Goal: Task Accomplishment & Management: Use online tool/utility

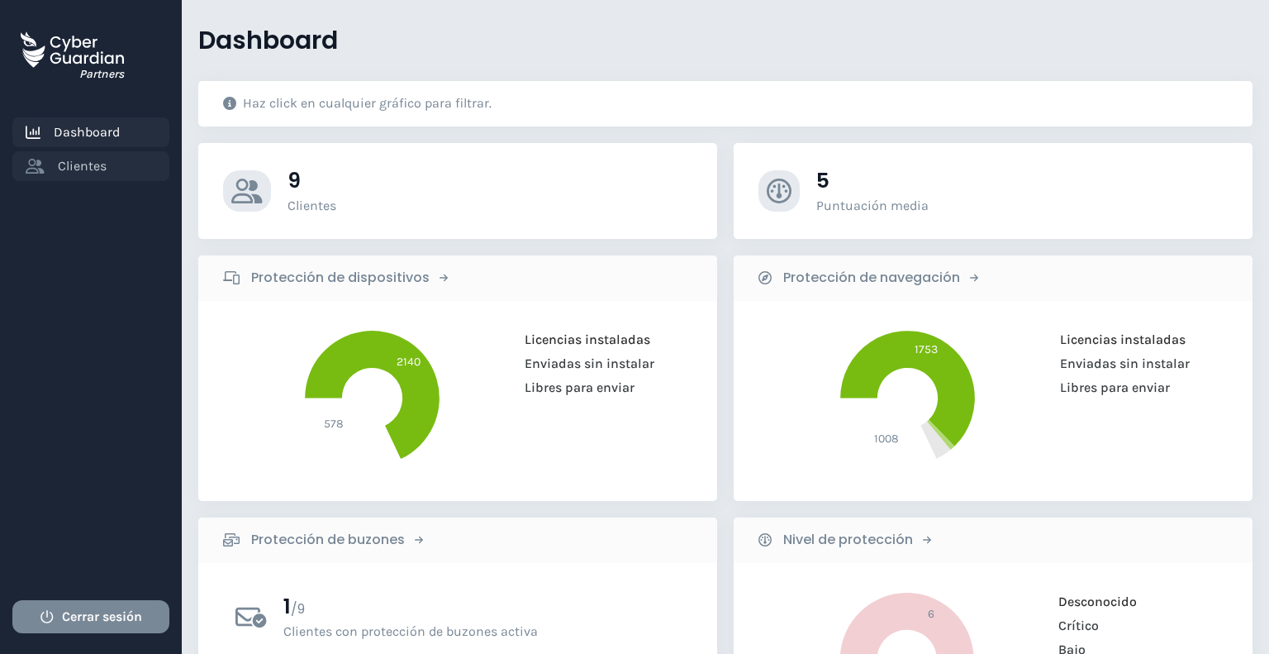
click at [116, 171] on link "Clientes" at bounding box center [90, 166] width 157 height 30
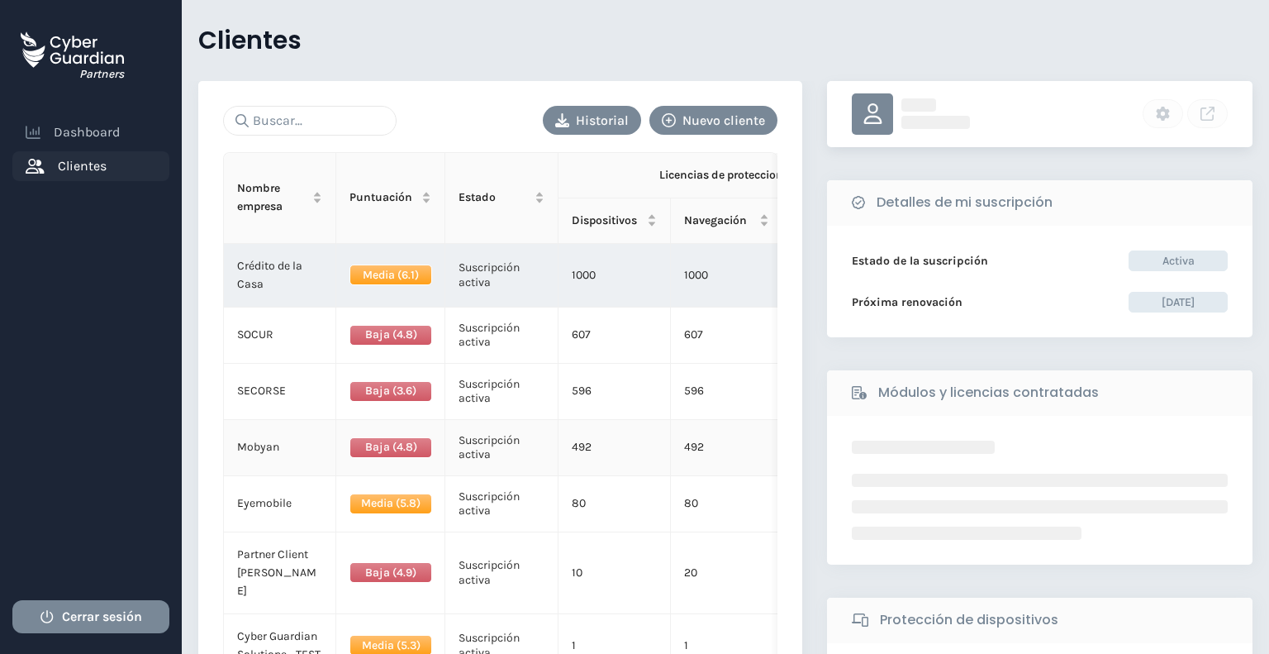
click at [307, 446] on td "Mobyan" at bounding box center [280, 448] width 112 height 56
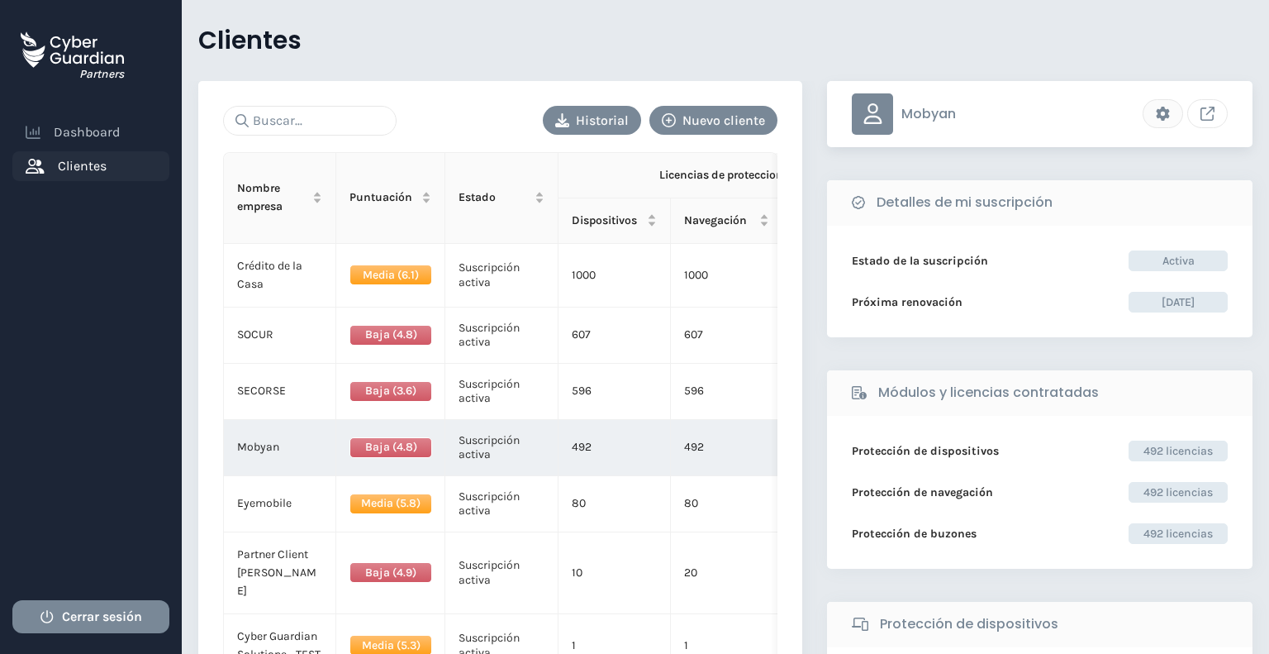
click at [1204, 114] on icon "Link to client console" at bounding box center [1208, 114] width 14 height 14
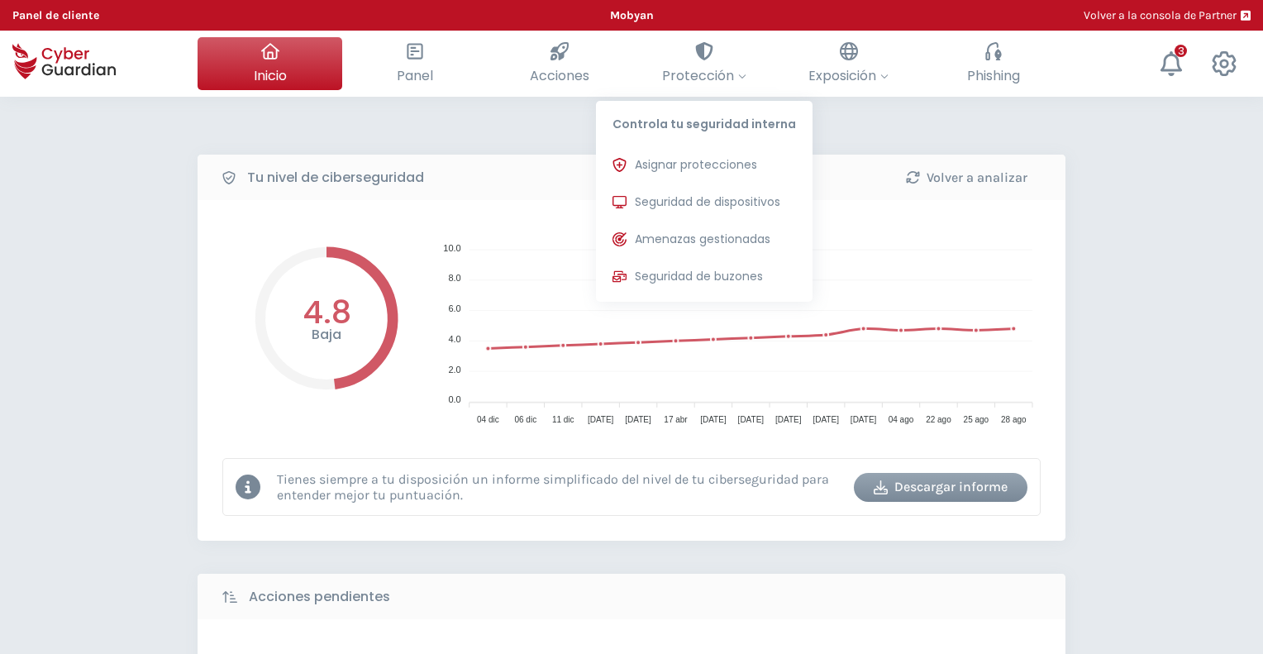
drag, startPoint x: 681, startPoint y: 198, endPoint x: 93, endPoint y: 205, distance: 588.5
click at [681, 198] on span "Seguridad de dispositivos" at bounding box center [707, 201] width 145 height 17
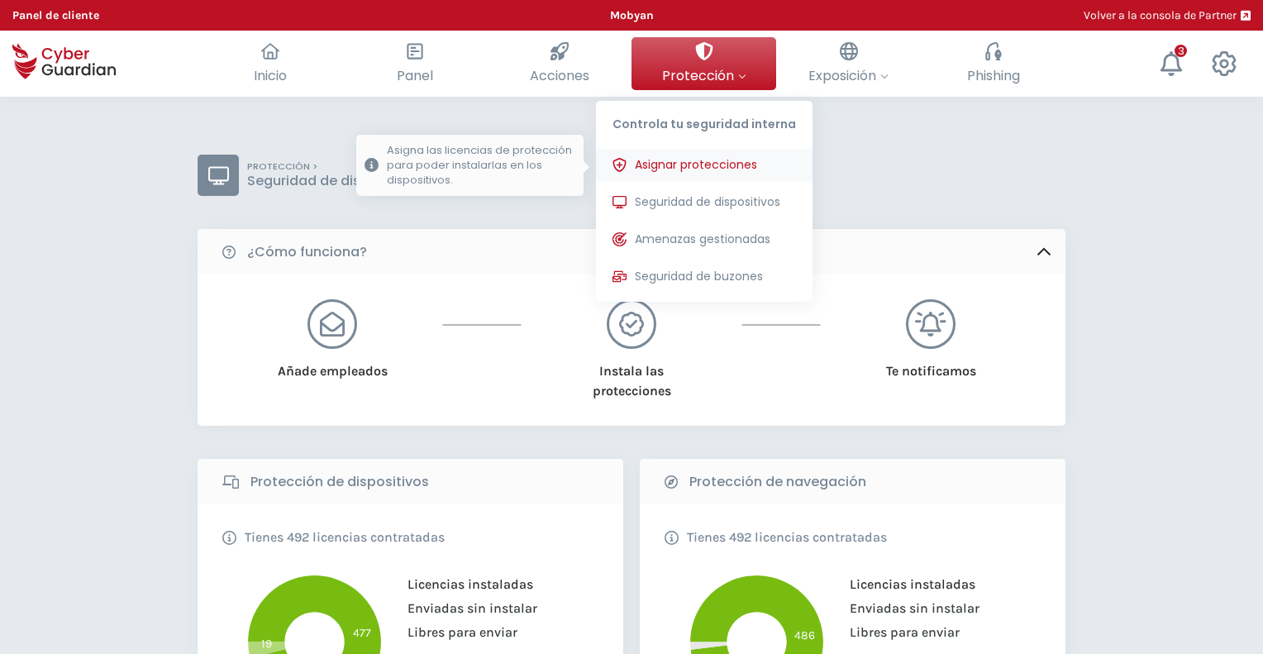
click at [734, 164] on span "Asignar protecciones" at bounding box center [696, 164] width 122 height 17
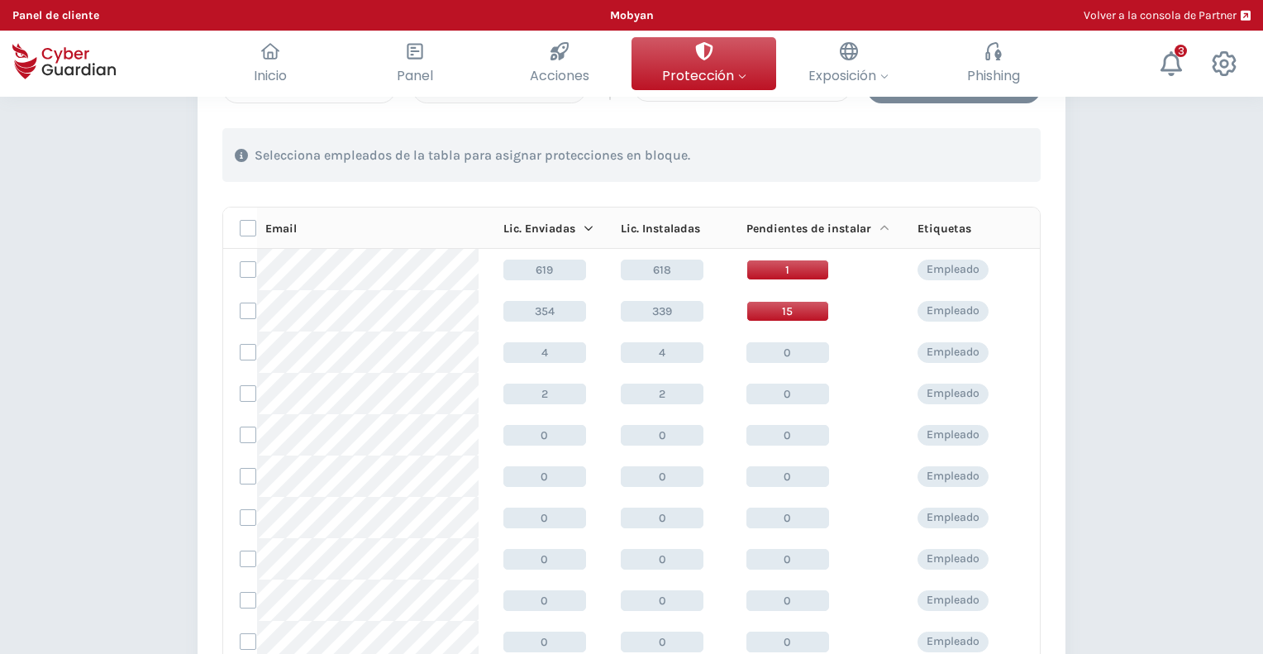
scroll to position [248, 0]
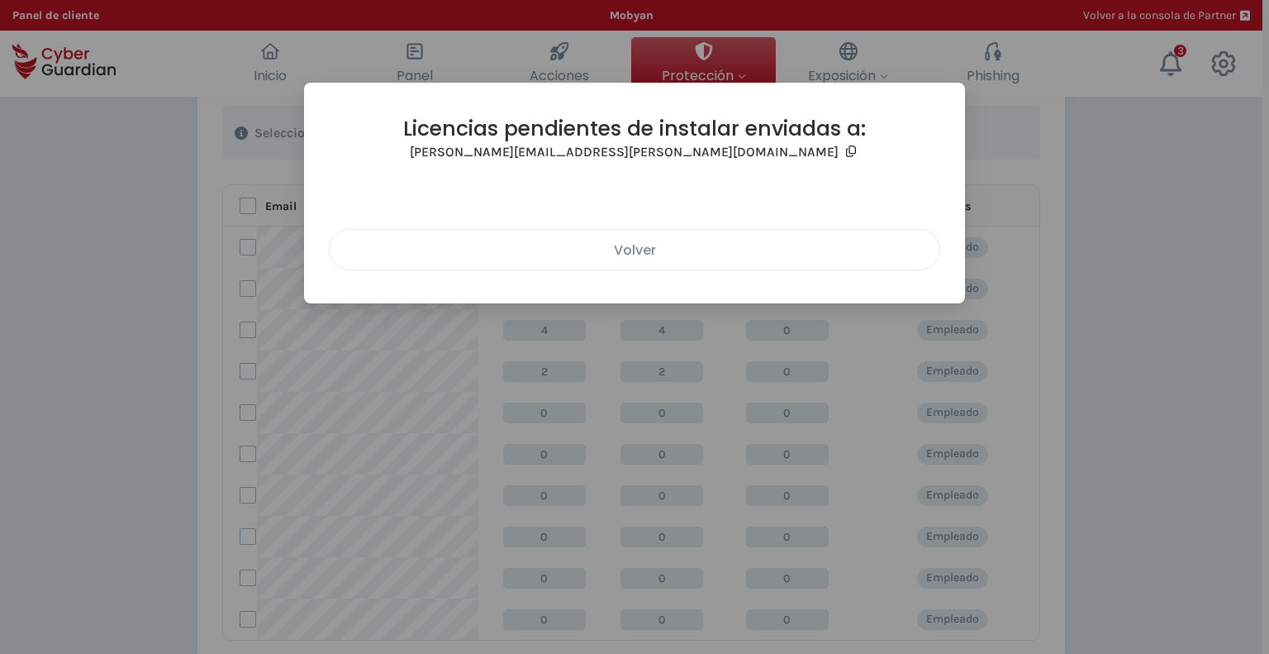
click at [574, 250] on div "Volver" at bounding box center [634, 250] width 585 height 21
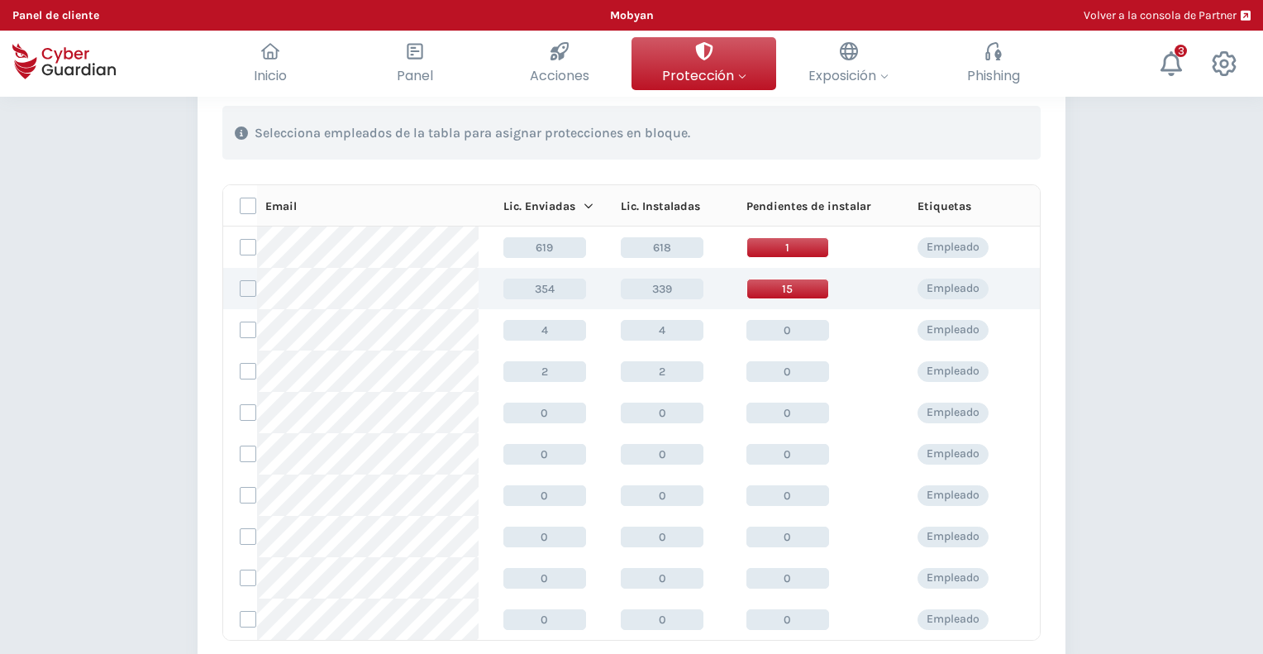
click at [660, 282] on span "339" at bounding box center [662, 289] width 83 height 21
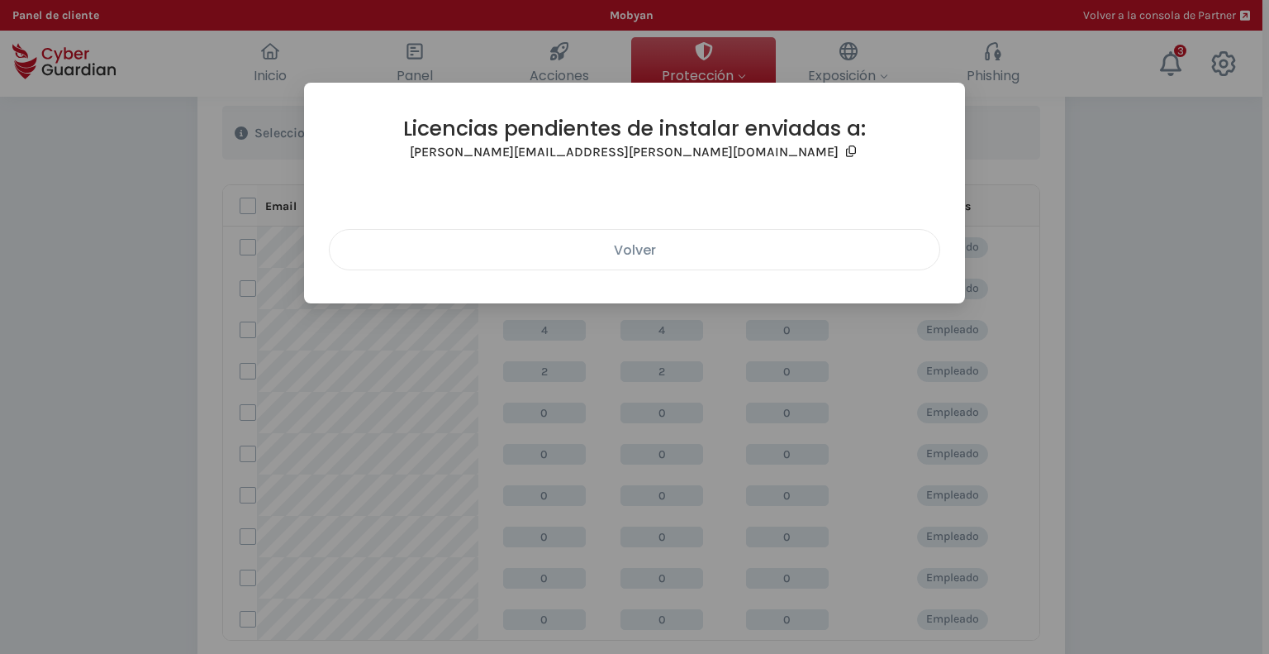
click at [642, 243] on div "Volver" at bounding box center [634, 250] width 585 height 21
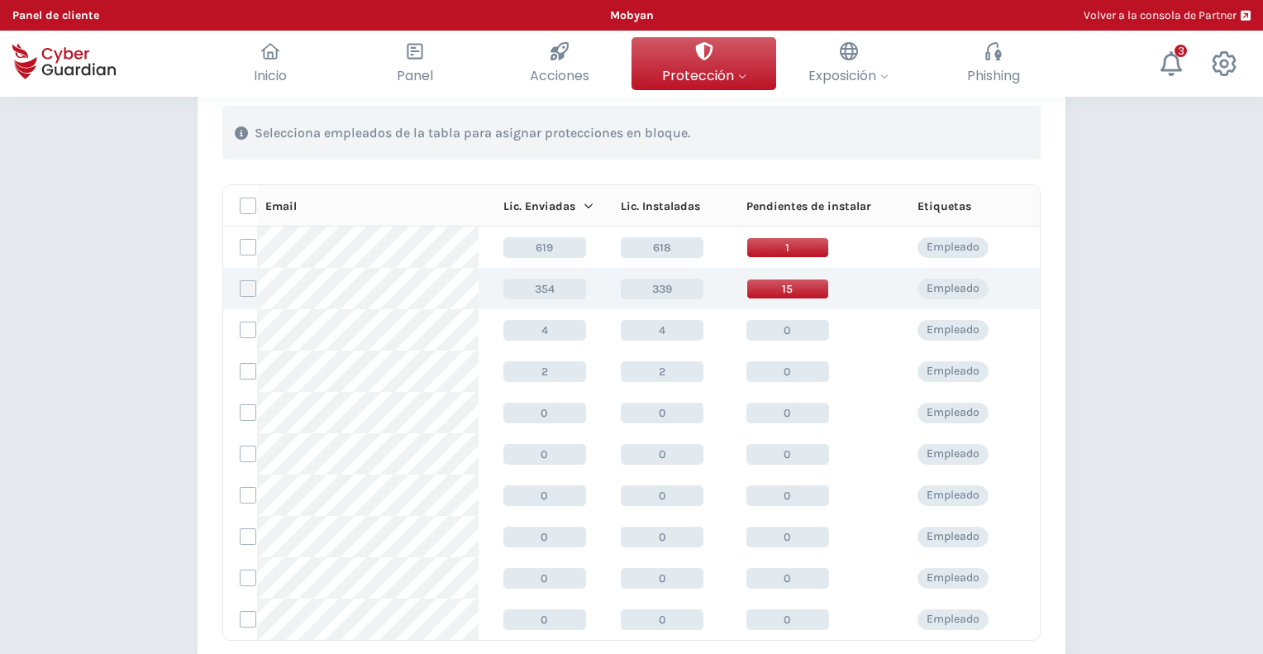
click at [251, 286] on label at bounding box center [248, 288] width 17 height 17
click at [240, 286] on input "checkbox" at bounding box center [240, 288] width 0 height 15
click at [928, 140] on div "Asignar protecciones" at bounding box center [940, 133] width 150 height 20
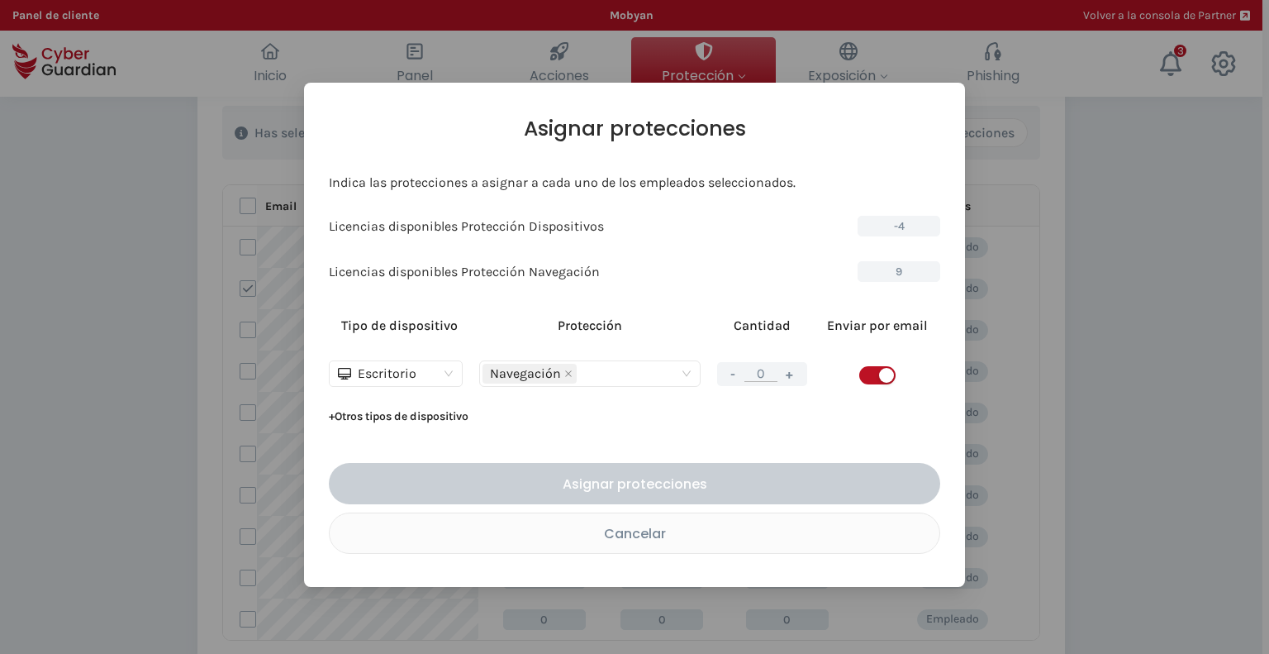
click at [791, 380] on button "+" at bounding box center [790, 374] width 20 height 21
type input "1"
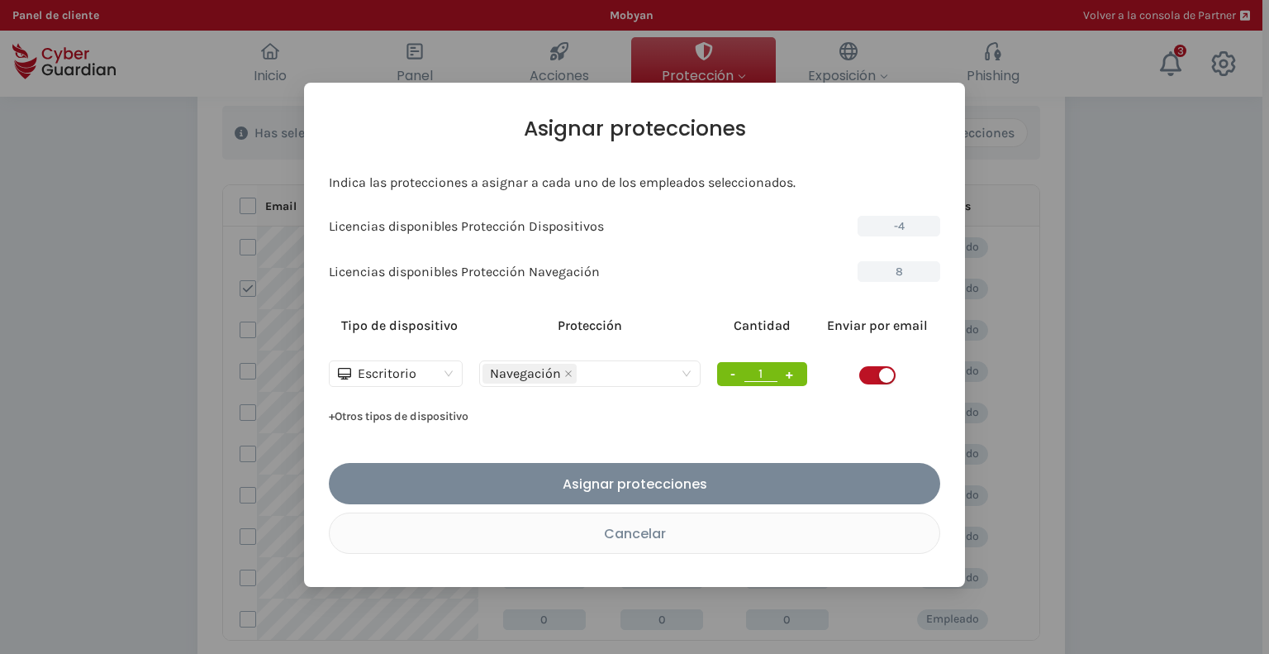
click at [429, 412] on button "+ Otros tipos de dispositivo" at bounding box center [399, 416] width 140 height 26
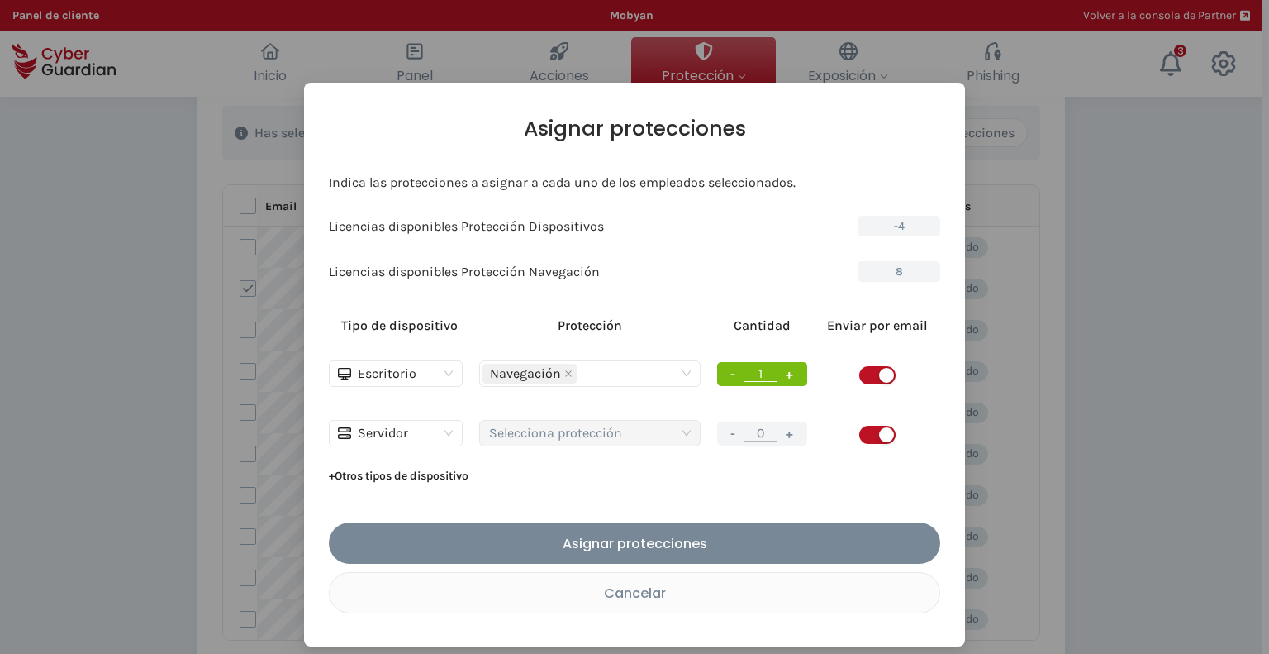
click at [879, 429] on div "button" at bounding box center [886, 434] width 15 height 15
click at [872, 433] on div "button" at bounding box center [868, 434] width 15 height 15
click at [650, 587] on div "Cancelar" at bounding box center [634, 593] width 585 height 21
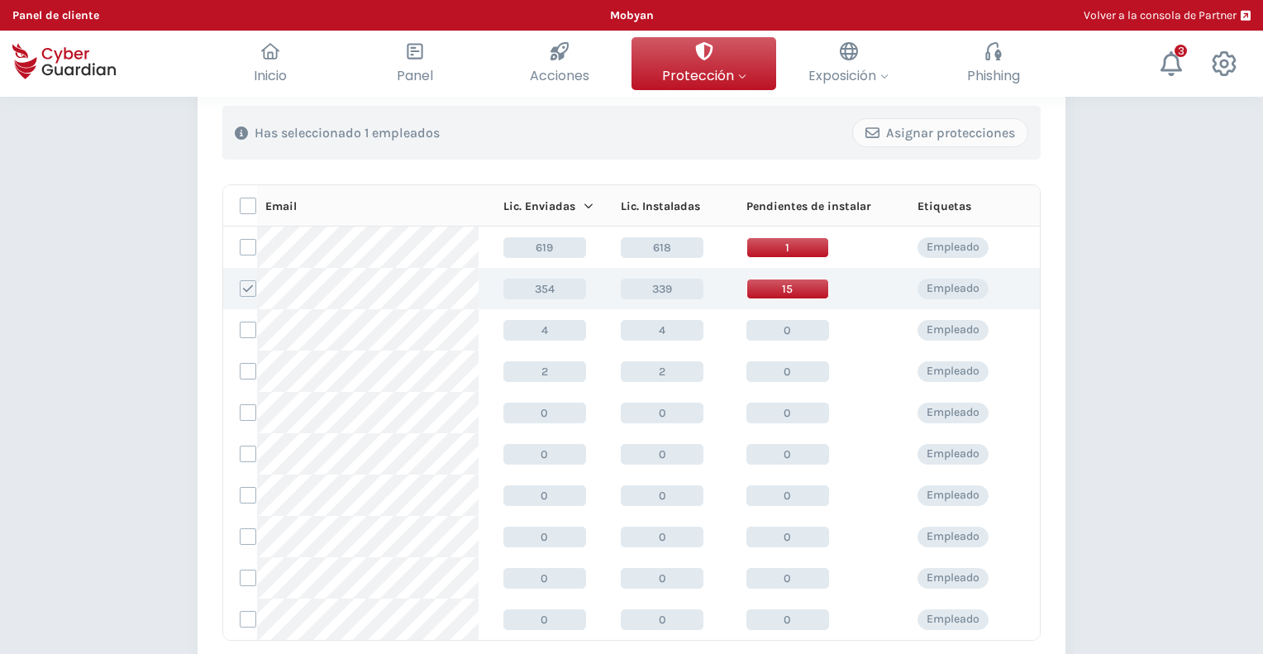
click at [250, 286] on icon at bounding box center [248, 289] width 12 height 12
click at [240, 286] on input "checkbox" at bounding box center [240, 288] width 0 height 15
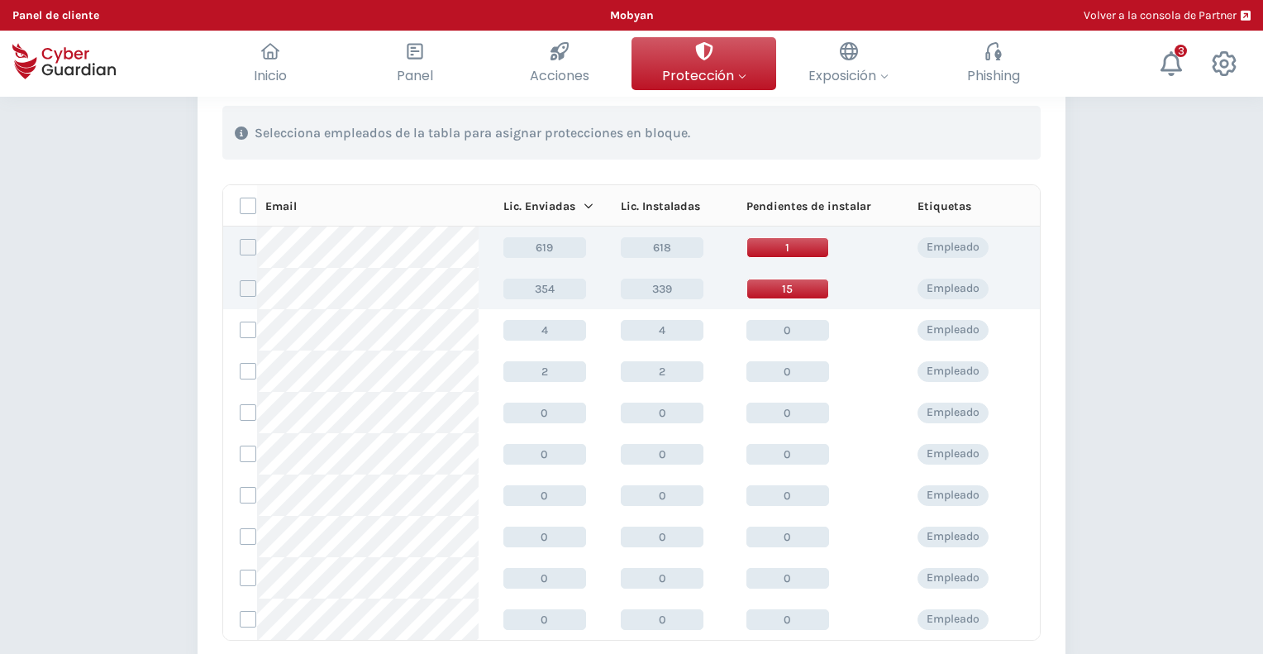
click at [250, 247] on label at bounding box center [248, 247] width 17 height 17
click at [240, 247] on input "checkbox" at bounding box center [240, 247] width 0 height 15
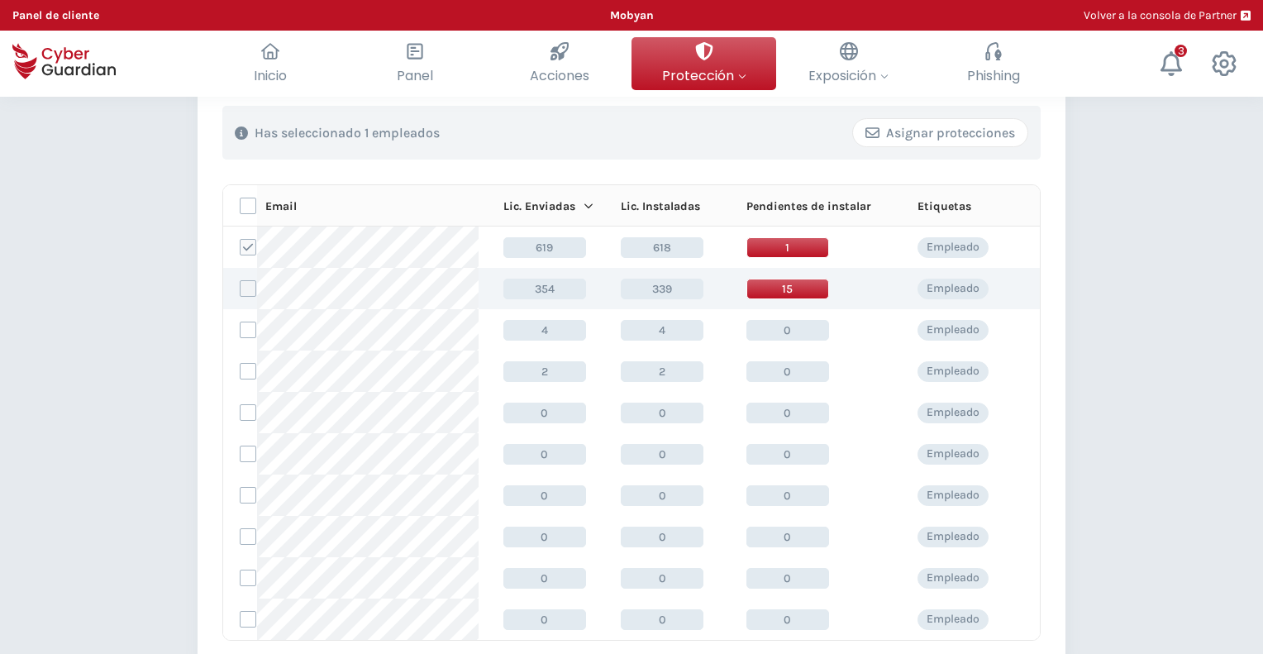
click at [959, 136] on div "Asignar protecciones" at bounding box center [940, 133] width 150 height 20
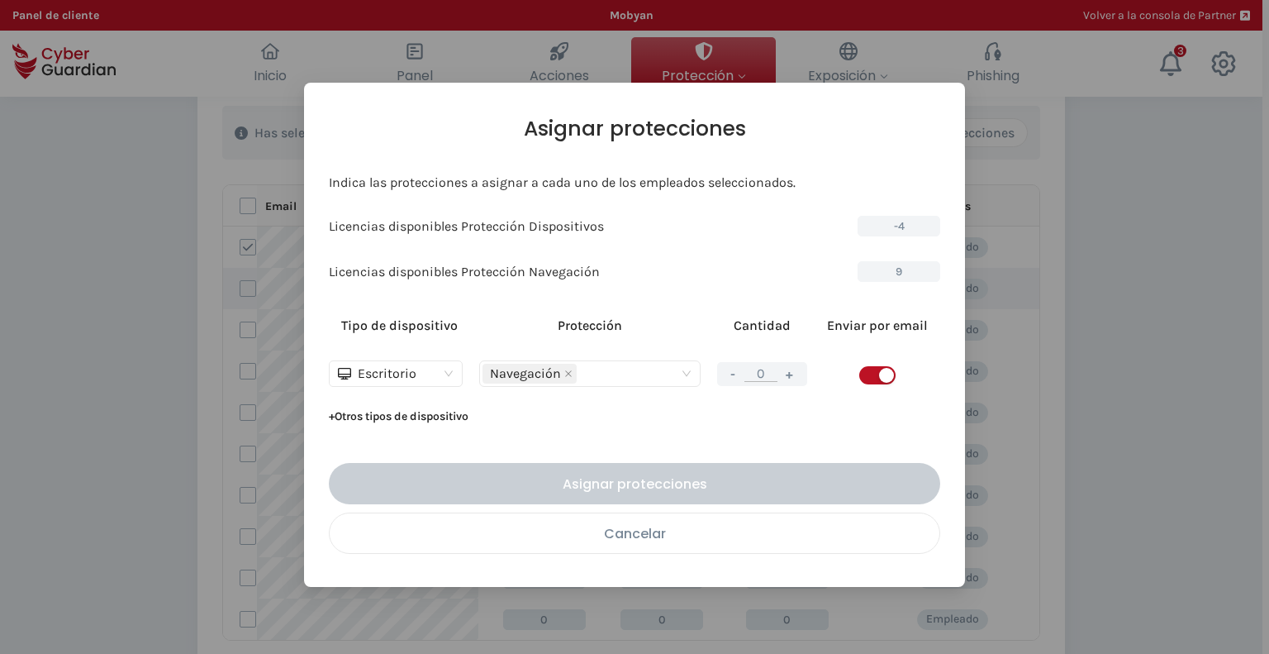
click at [612, 540] on div "Cancelar" at bounding box center [634, 533] width 585 height 21
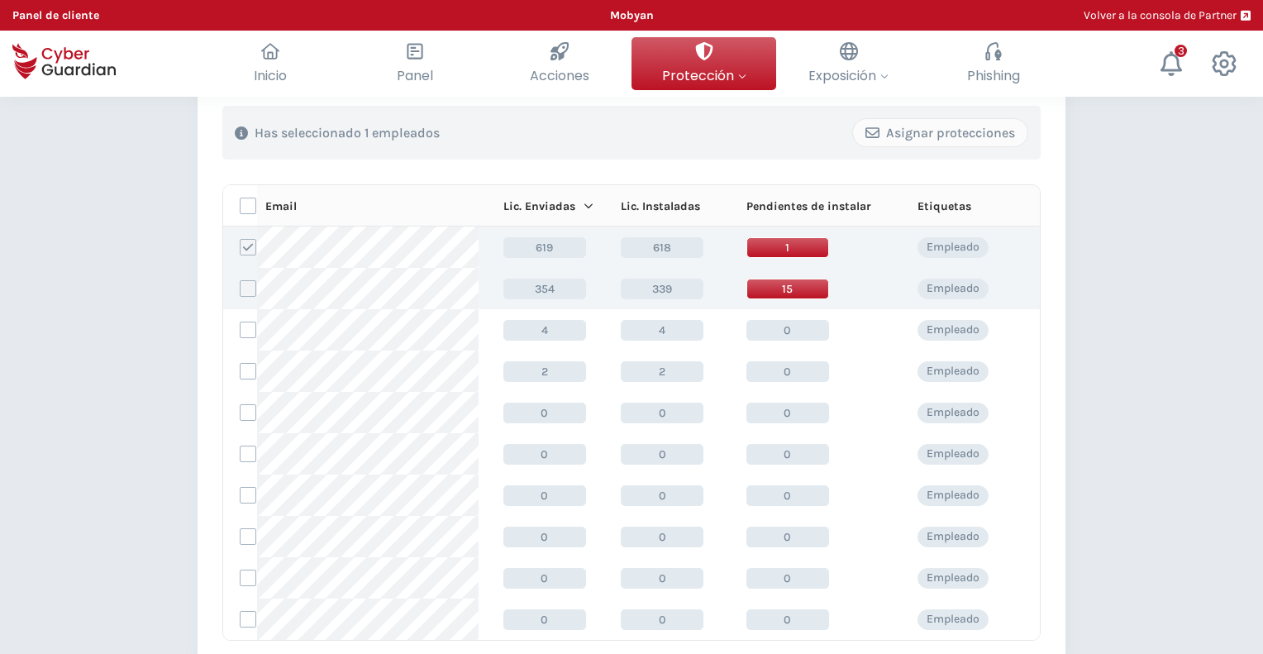
click at [248, 245] on icon at bounding box center [248, 247] width 12 height 12
click at [240, 245] on input "checkbox" at bounding box center [240, 247] width 0 height 15
click at [254, 288] on label at bounding box center [248, 288] width 17 height 17
click at [240, 288] on input "checkbox" at bounding box center [240, 288] width 0 height 15
click at [937, 136] on div "Asignar protecciones" at bounding box center [940, 133] width 150 height 20
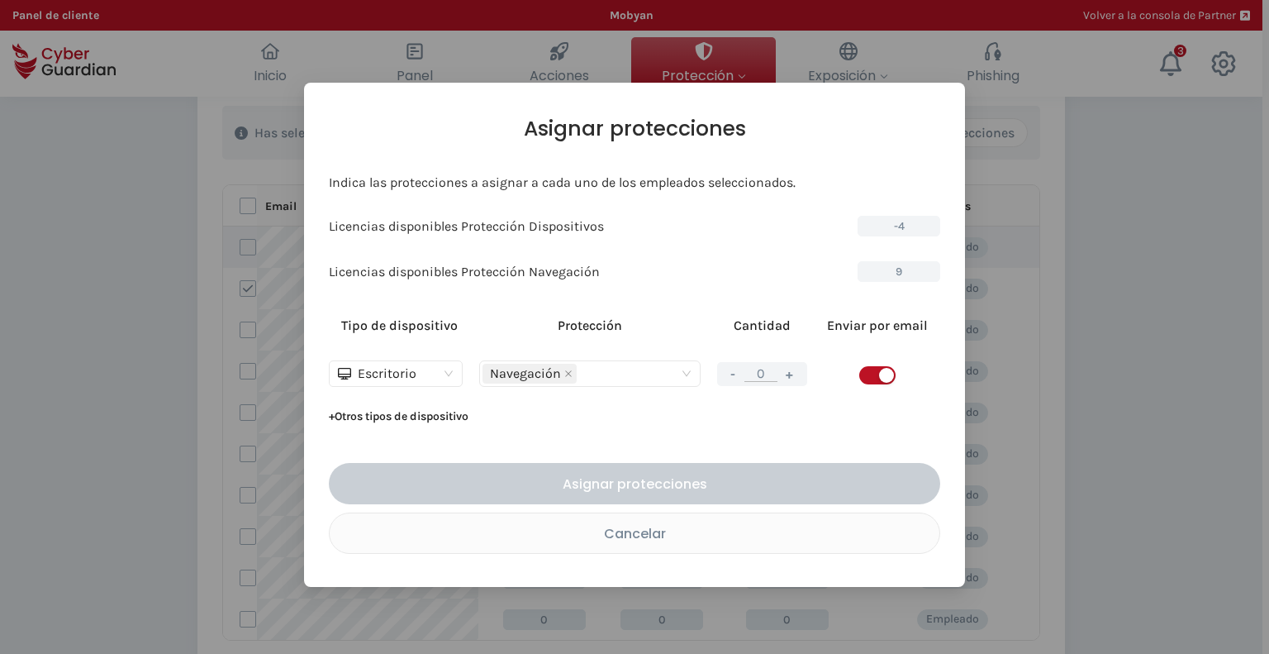
click at [797, 372] on button "+" at bounding box center [790, 374] width 20 height 21
type input "1"
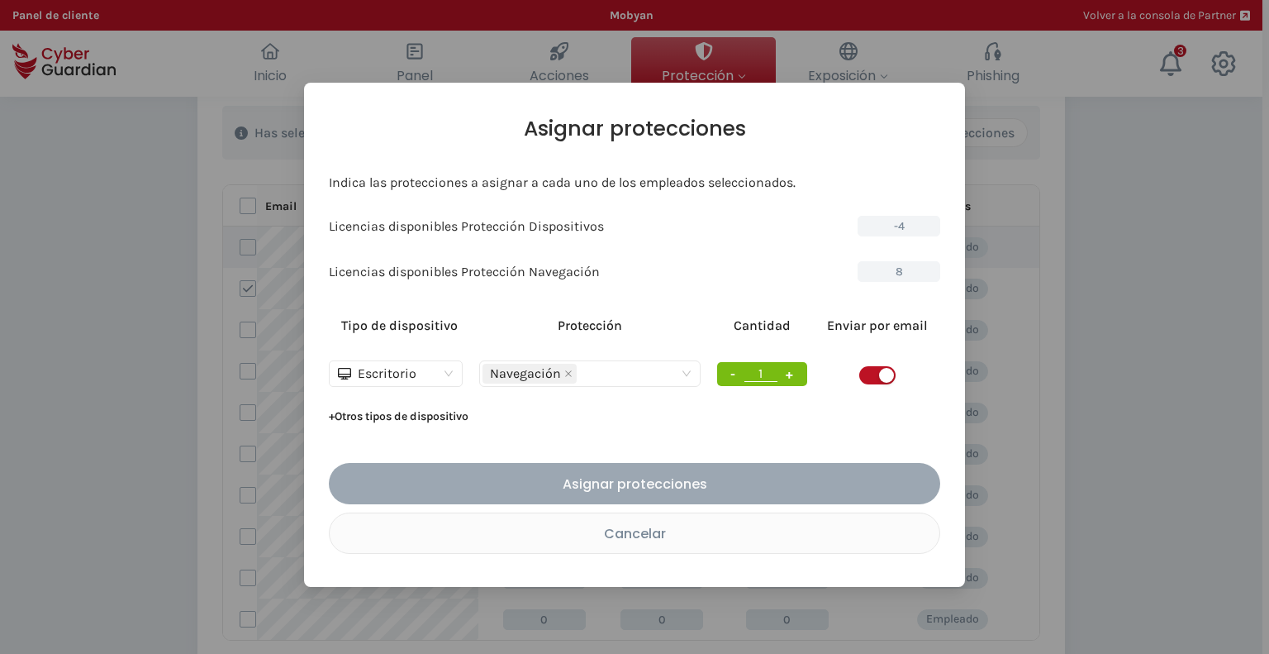
click at [693, 479] on div "Asignar protecciones" at bounding box center [634, 484] width 587 height 21
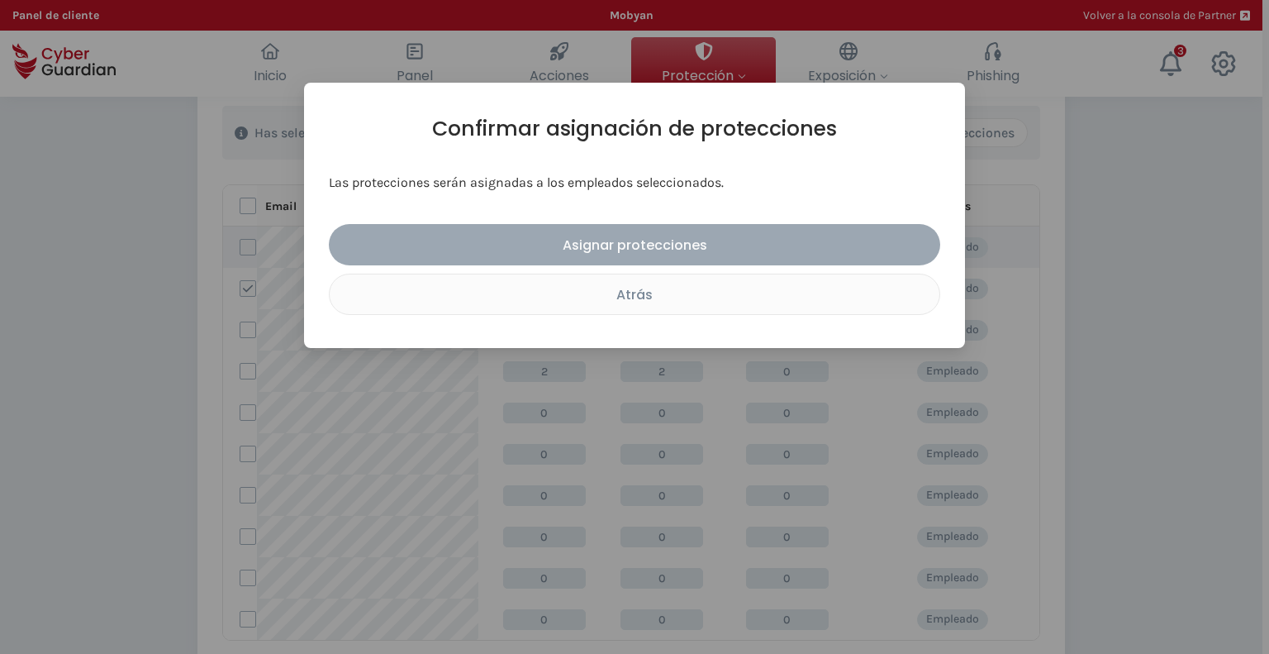
click at [612, 247] on div "Asignar protecciones" at bounding box center [634, 245] width 587 height 21
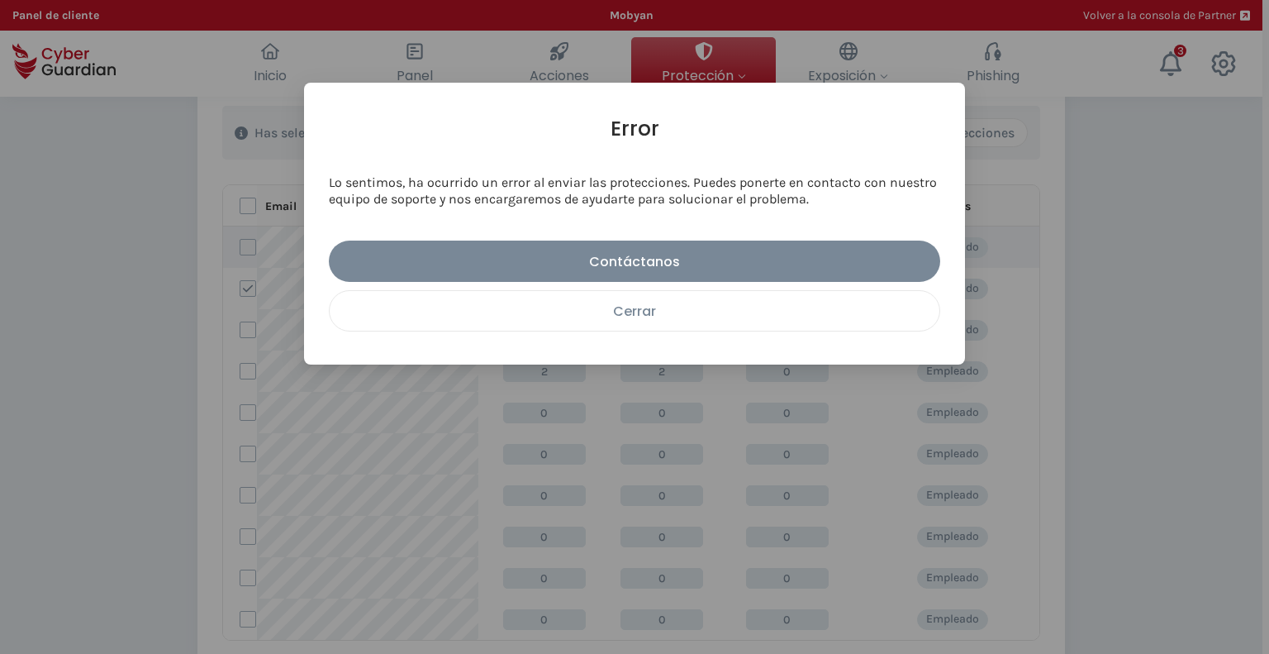
click at [638, 307] on div "Cerrar" at bounding box center [634, 311] width 585 height 21
